Goal: Find specific page/section: Find specific page/section

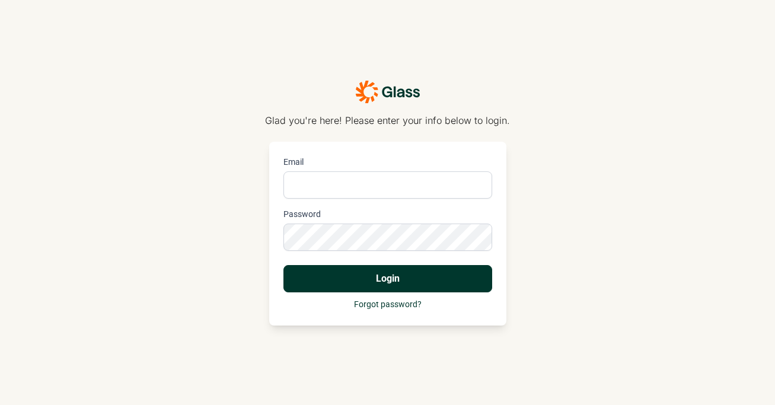
type input "[PERSON_NAME][EMAIL_ADDRESS][DOMAIN_NAME]"
click at [353, 275] on button "Login" at bounding box center [388, 278] width 209 height 27
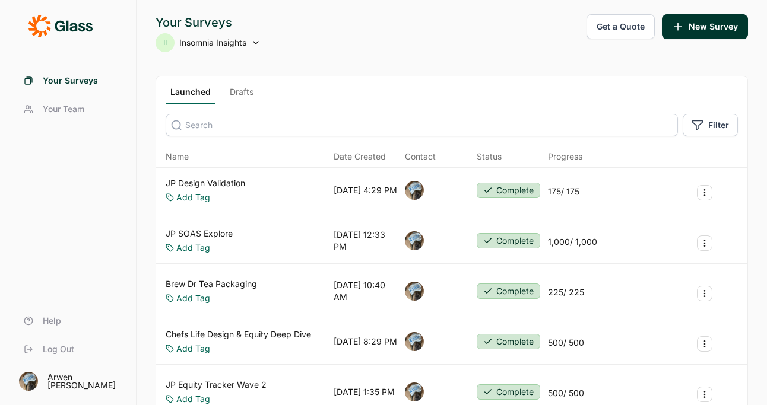
click at [49, 18] on icon at bounding box center [60, 26] width 65 height 24
click at [40, 28] on icon at bounding box center [60, 26] width 65 height 24
